Goal: Navigation & Orientation: Go to known website

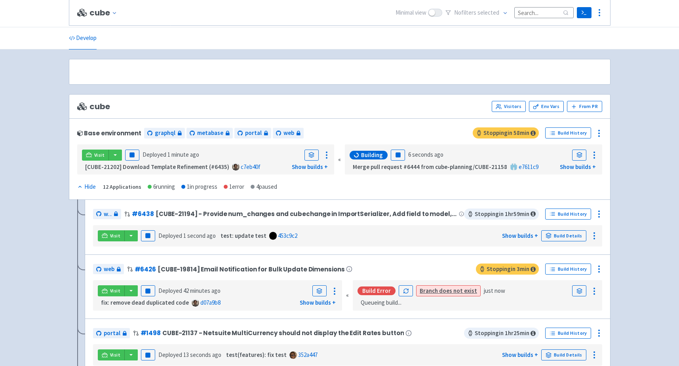
scroll to position [185, 0]
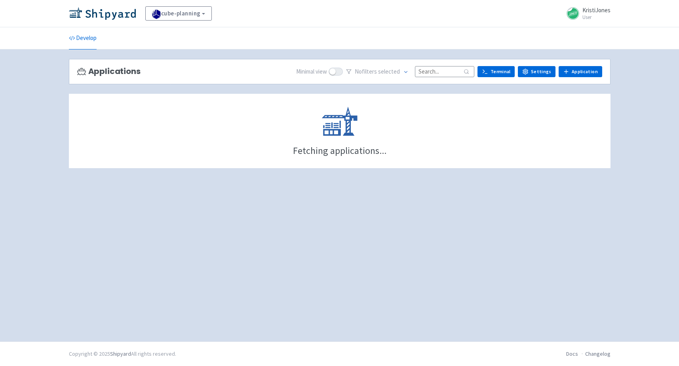
scroll to position [185, 0]
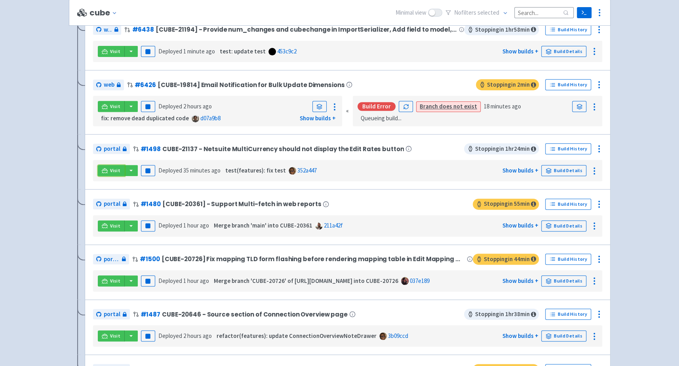
click at [109, 172] on link "Visit" at bounding box center [111, 170] width 27 height 11
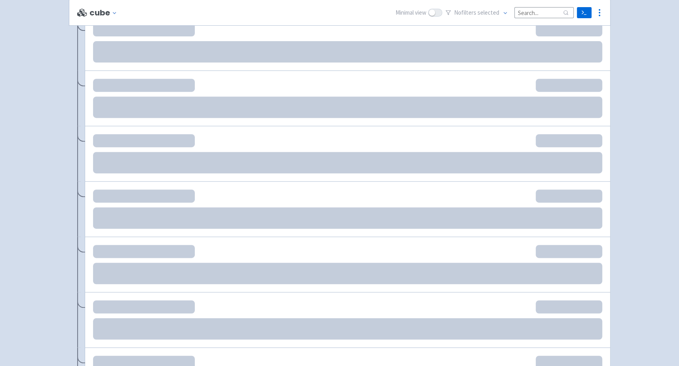
scroll to position [185, 0]
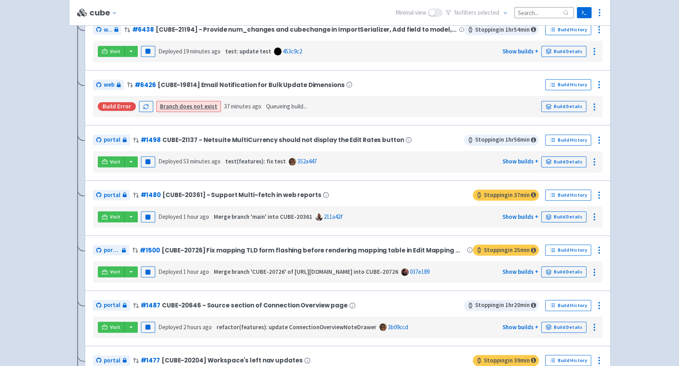
scroll to position [130, 0]
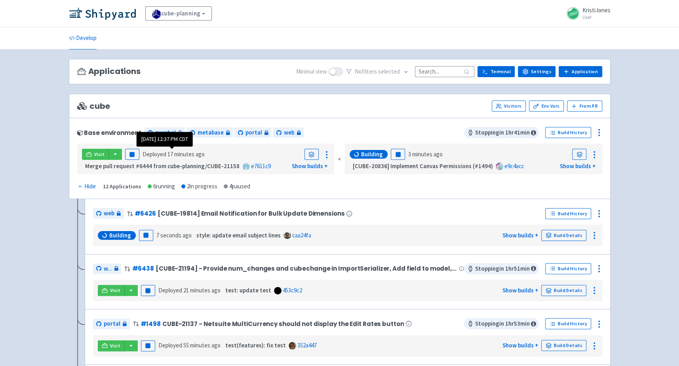
scroll to position [358, 0]
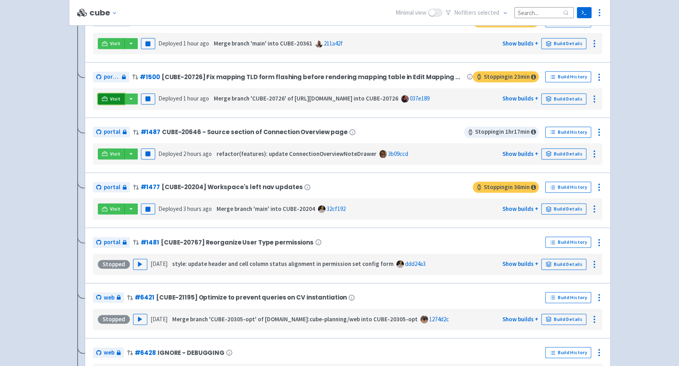
click at [109, 100] on link "Visit" at bounding box center [111, 98] width 27 height 11
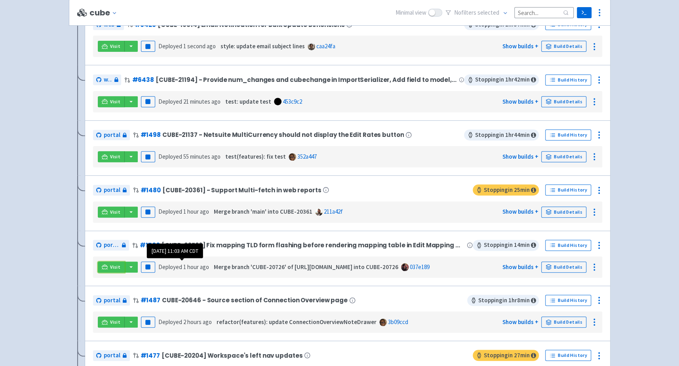
scroll to position [177, 0]
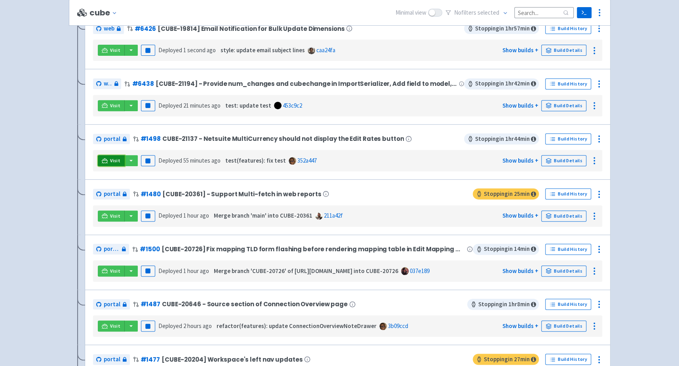
click at [110, 158] on span "Visit" at bounding box center [115, 161] width 10 height 6
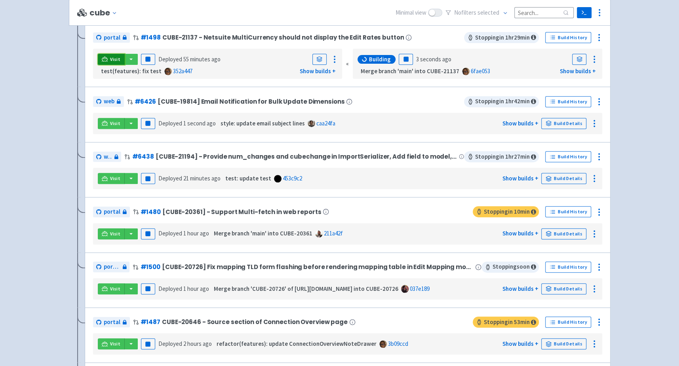
scroll to position [194, 0]
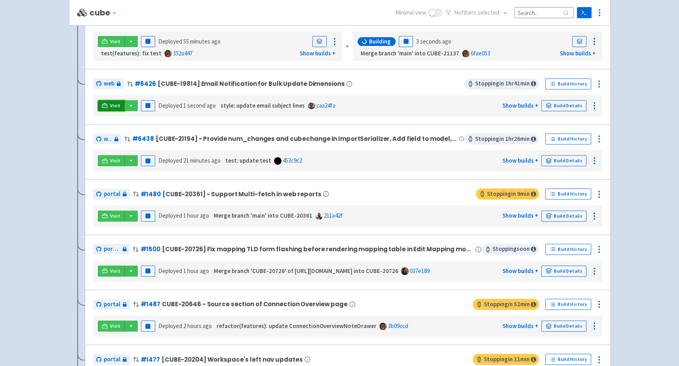
click at [110, 103] on span "Visit" at bounding box center [115, 106] width 10 height 6
